Goal: Find specific page/section: Find specific page/section

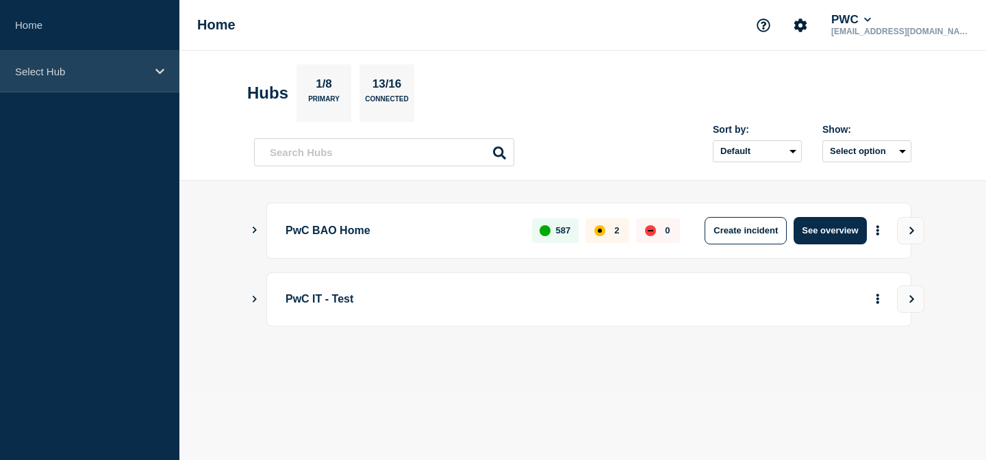
click at [109, 81] on div "Select Hub" at bounding box center [89, 72] width 179 height 42
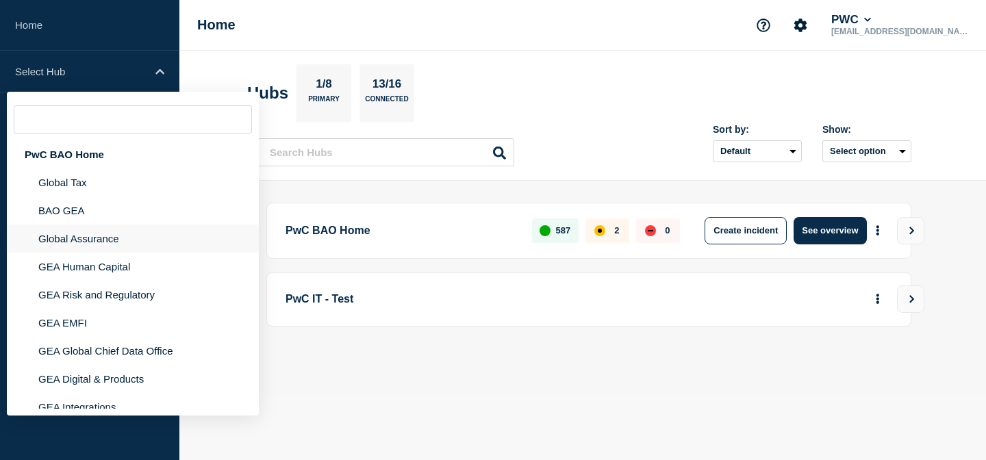
click at [82, 253] on li "Global Assurance" at bounding box center [133, 267] width 252 height 28
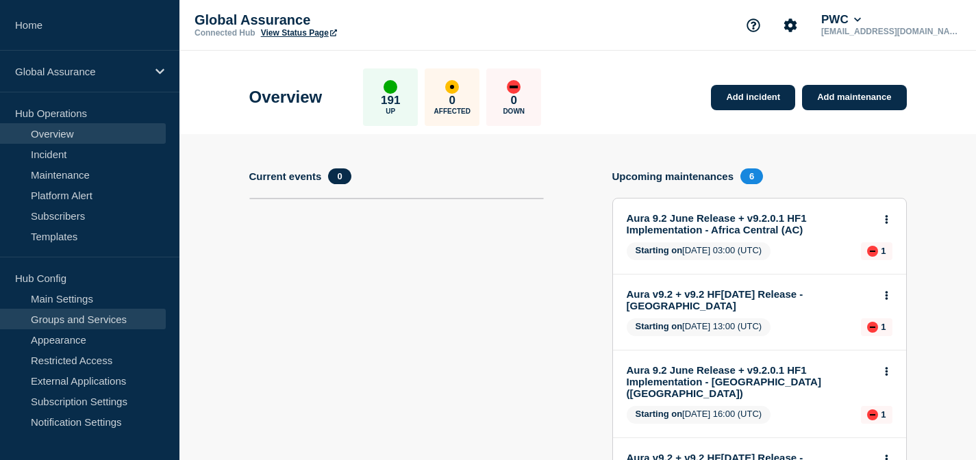
click at [66, 317] on link "Groups and Services" at bounding box center [83, 319] width 166 height 21
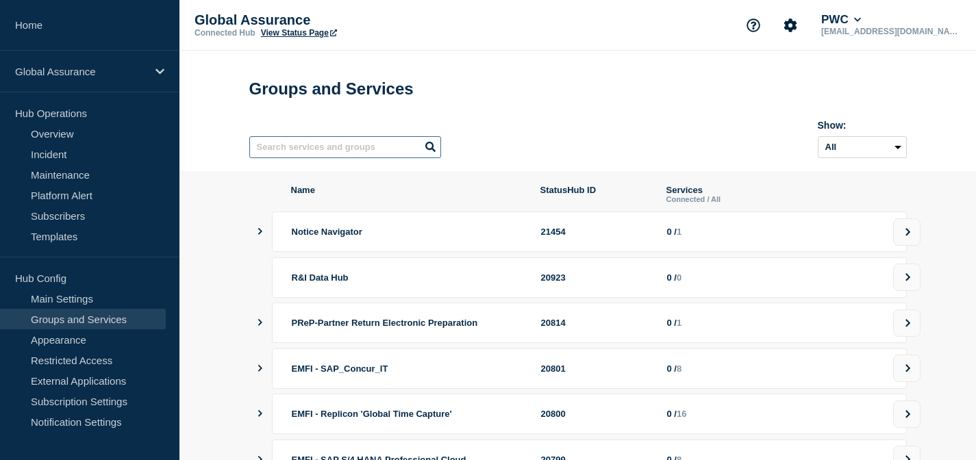
click at [379, 147] on input "text" at bounding box center [345, 147] width 192 height 22
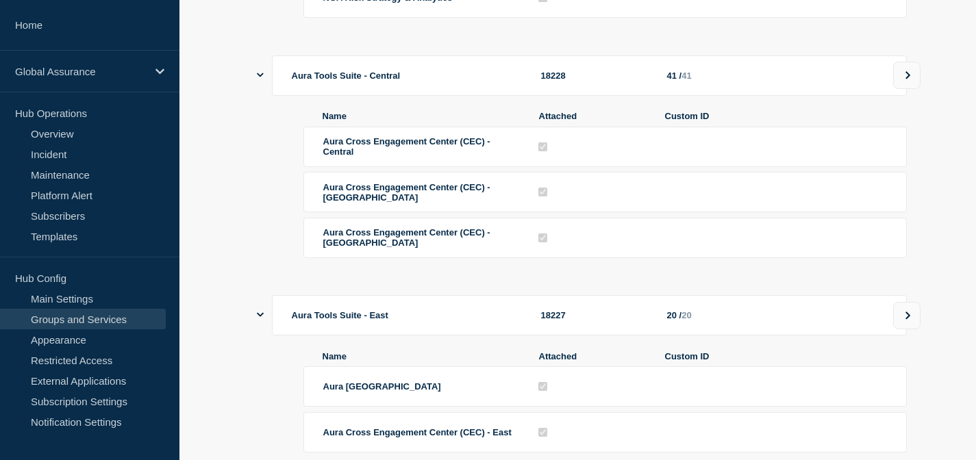
scroll to position [2264, 0]
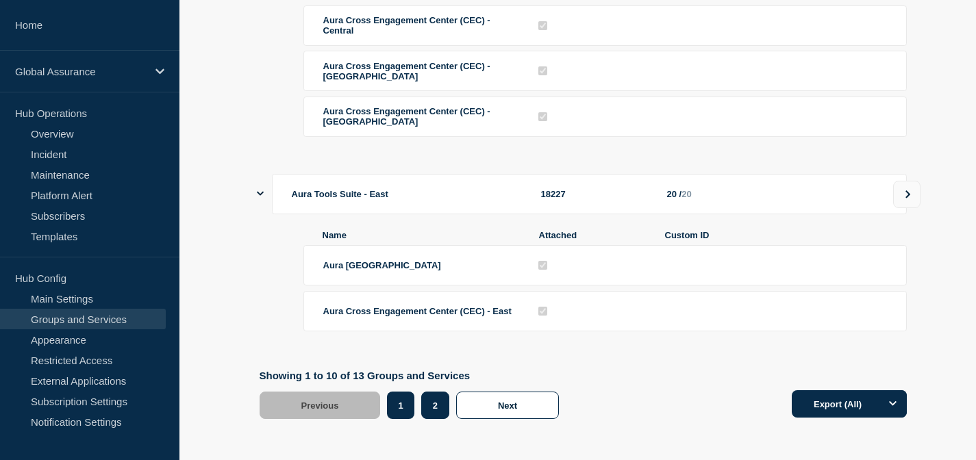
type input "NGA"
click at [432, 398] on button "2" at bounding box center [435, 405] width 28 height 27
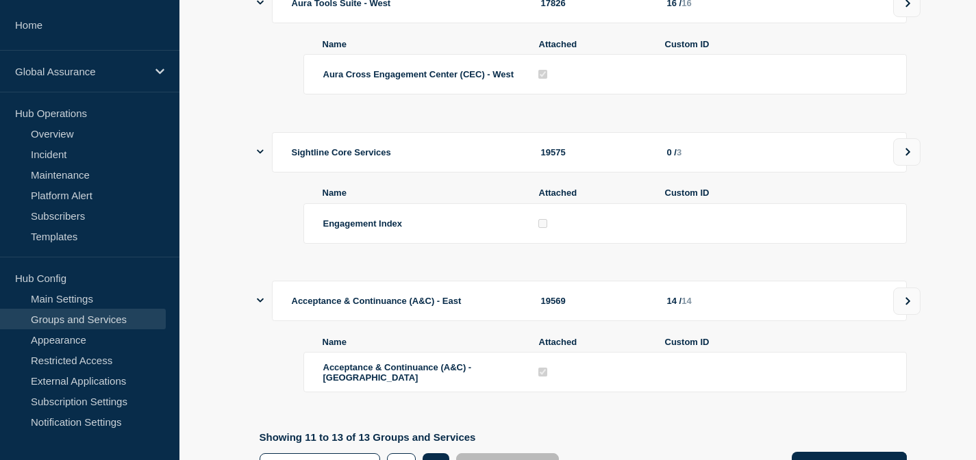
scroll to position [308, 0]
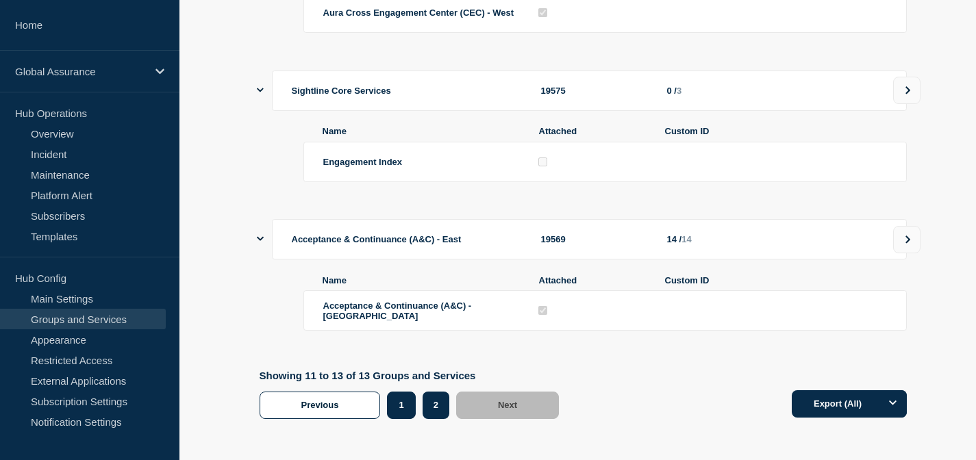
click at [405, 394] on button "1" at bounding box center [401, 405] width 28 height 27
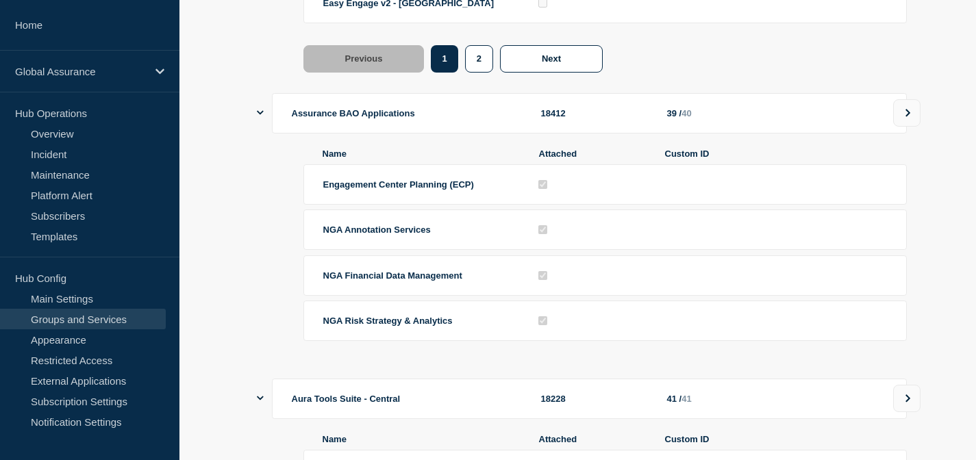
scroll to position [1788, 0]
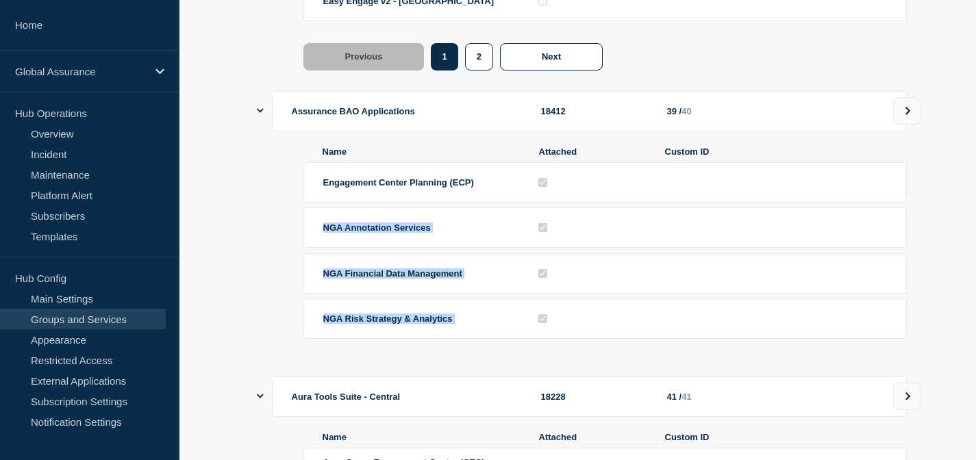
drag, startPoint x: 294, startPoint y: 230, endPoint x: 860, endPoint y: 362, distance: 580.8
click at [860, 356] on div "Name Attached Custom ID Engagement Center Planning (ECP) NGA Annotation Service…" at bounding box center [582, 243] width 647 height 225
drag, startPoint x: 299, startPoint y: 230, endPoint x: 652, endPoint y: 376, distance: 382.2
click at [652, 356] on div "Name Attached Custom ID Engagement Center Planning (ECP) NGA Annotation Service…" at bounding box center [582, 243] width 647 height 225
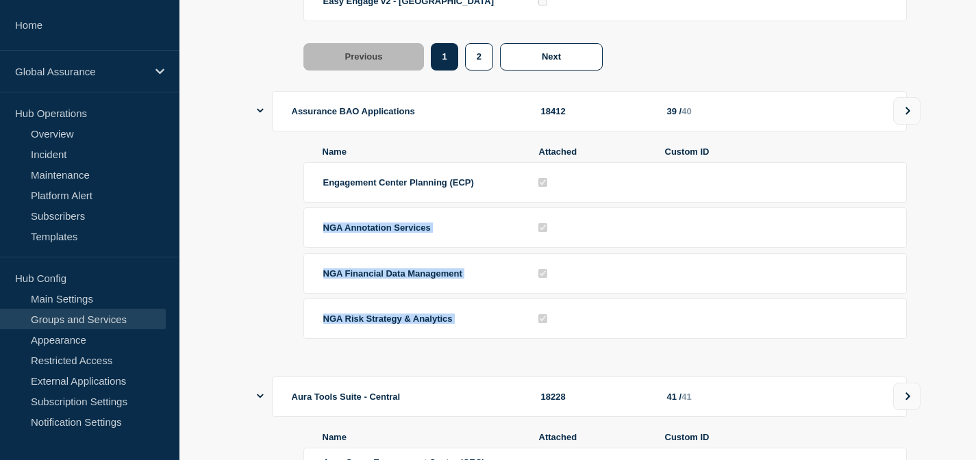
click at [652, 356] on div at bounding box center [604, 350] width 603 height 12
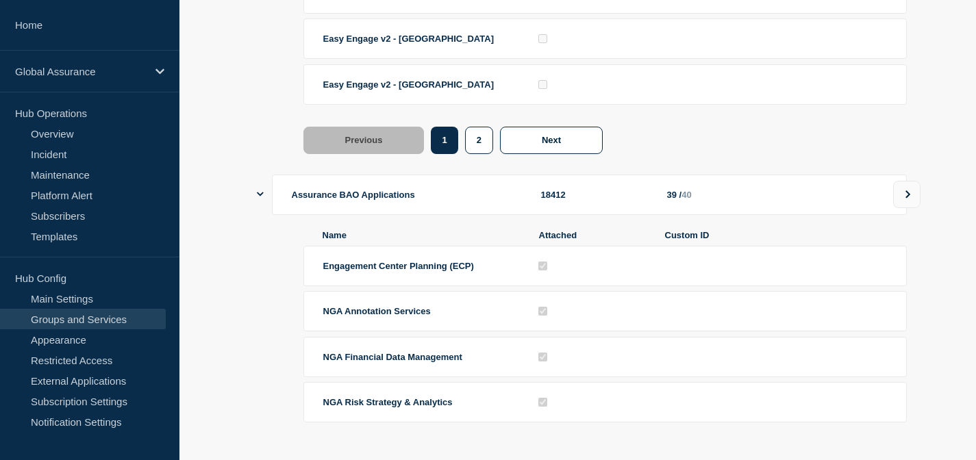
scroll to position [1645, 0]
